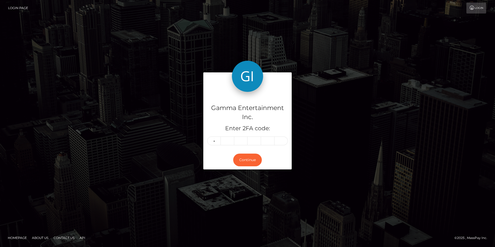
type input "2"
type input "6"
type input "0"
type input "8"
type input "2"
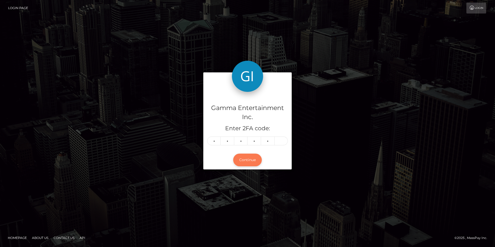
click at [255, 156] on button "Continue" at bounding box center [247, 160] width 29 height 13
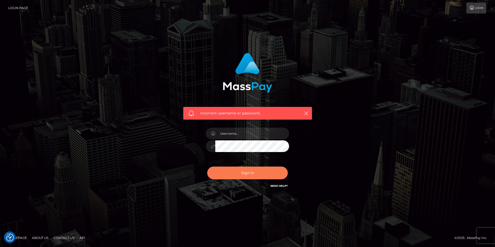
click at [244, 173] on button "Sign in" at bounding box center [247, 173] width 81 height 13
type input "alaintet"
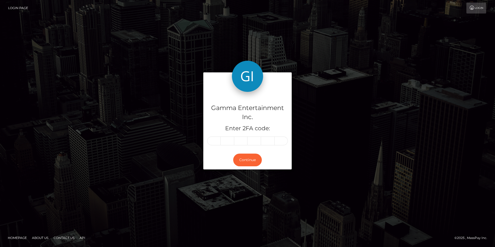
click at [234, 177] on div "Gamma Entertainment Inc. Enter 2FA code: Continue" at bounding box center [247, 124] width 495 height 180
click at [219, 141] on input "text" at bounding box center [214, 141] width 14 height 9
type input "0"
type input "1"
type input "7"
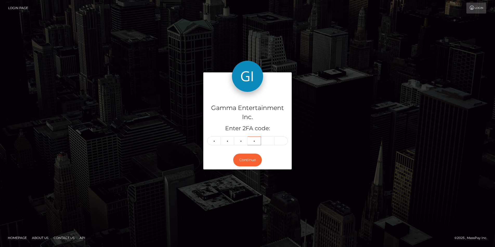
type input "5"
type input "1"
type input "7"
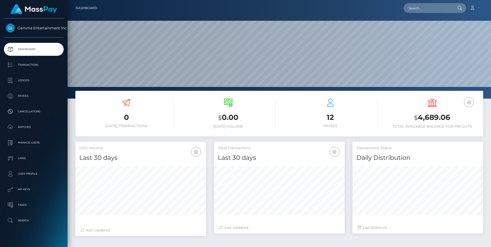
scroll to position [92, 131]
click at [30, 83] on p "Ledger" at bounding box center [34, 81] width 56 height 8
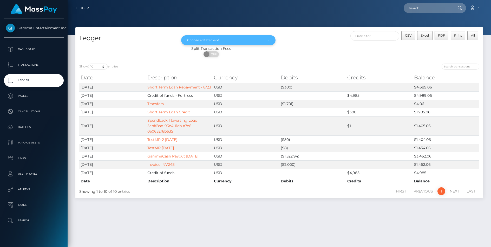
click at [213, 42] on div "Choose a Statement" at bounding box center [228, 40] width 94 height 10
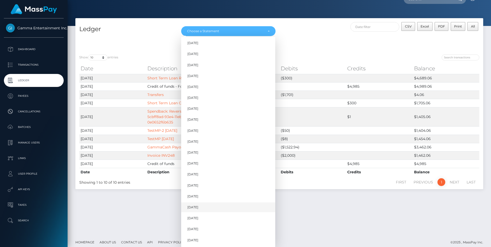
scroll to position [14, 0]
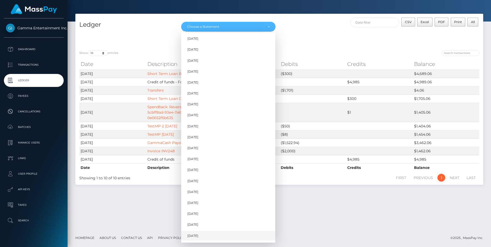
click at [198, 233] on link "[DATE]" at bounding box center [228, 236] width 94 height 10
select select "[DATE]"
